Goal: Task Accomplishment & Management: Manage account settings

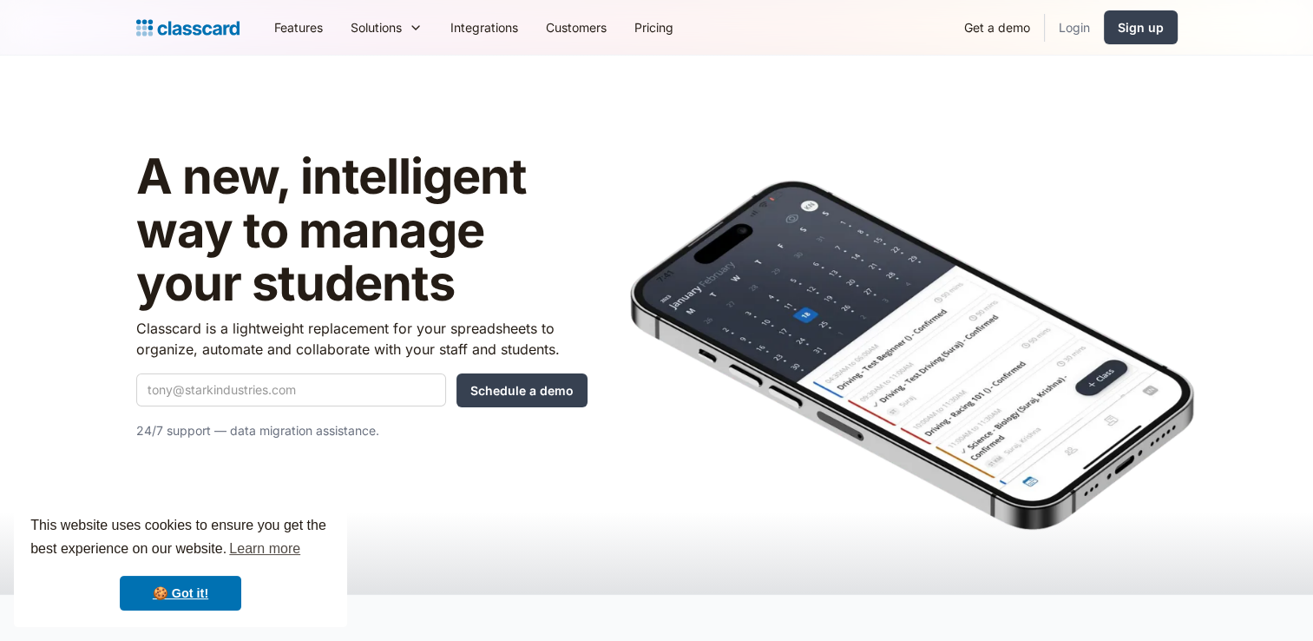
click at [1071, 30] on link "Login" at bounding box center [1074, 27] width 59 height 39
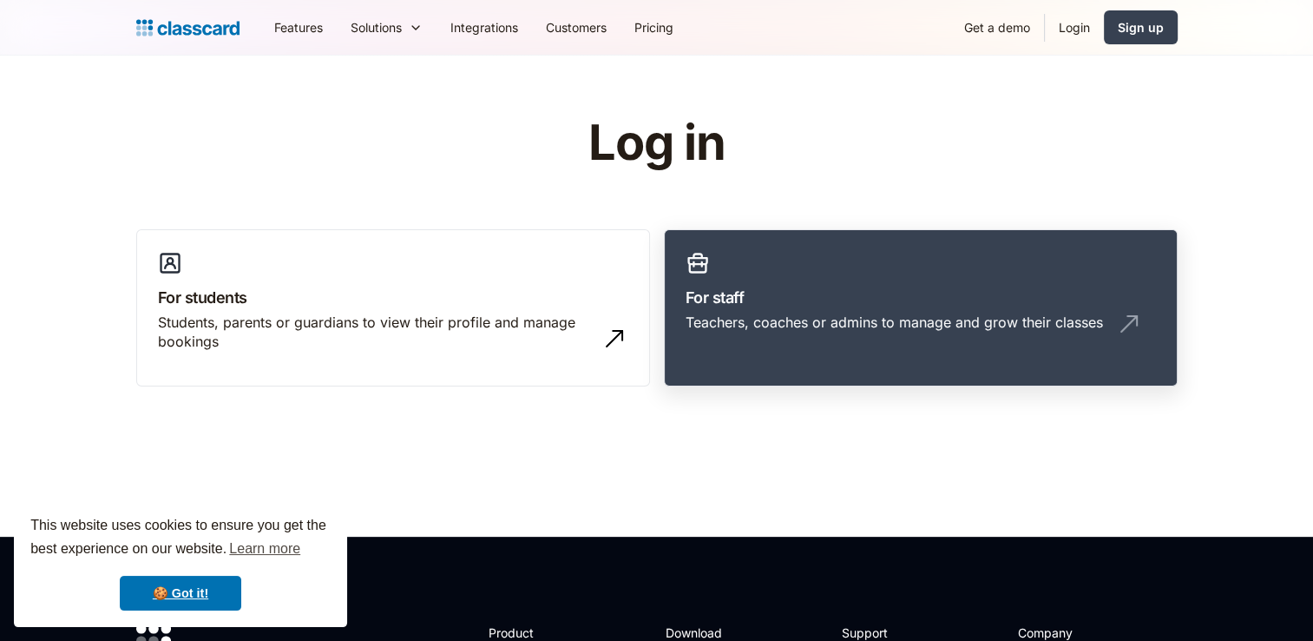
click at [885, 302] on h3 "For staff" at bounding box center [921, 297] width 471 height 23
